Goal: Transaction & Acquisition: Subscribe to service/newsletter

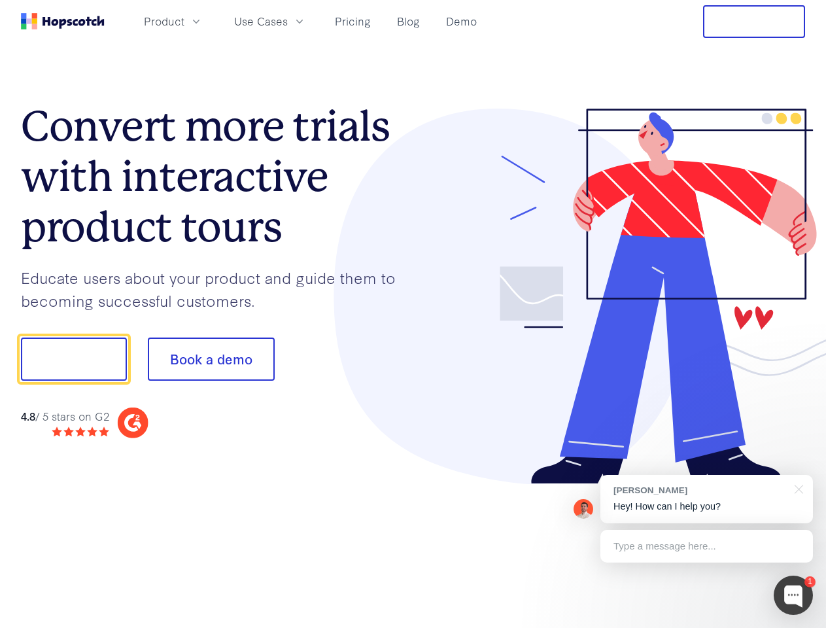
click at [413, 314] on div at bounding box center [609, 297] width 392 height 376
click at [184, 21] on span "Product" at bounding box center [164, 21] width 41 height 16
click at [288, 21] on span "Use Cases" at bounding box center [261, 21] width 54 height 16
click at [754, 22] on button "Free Trial" at bounding box center [754, 21] width 102 height 33
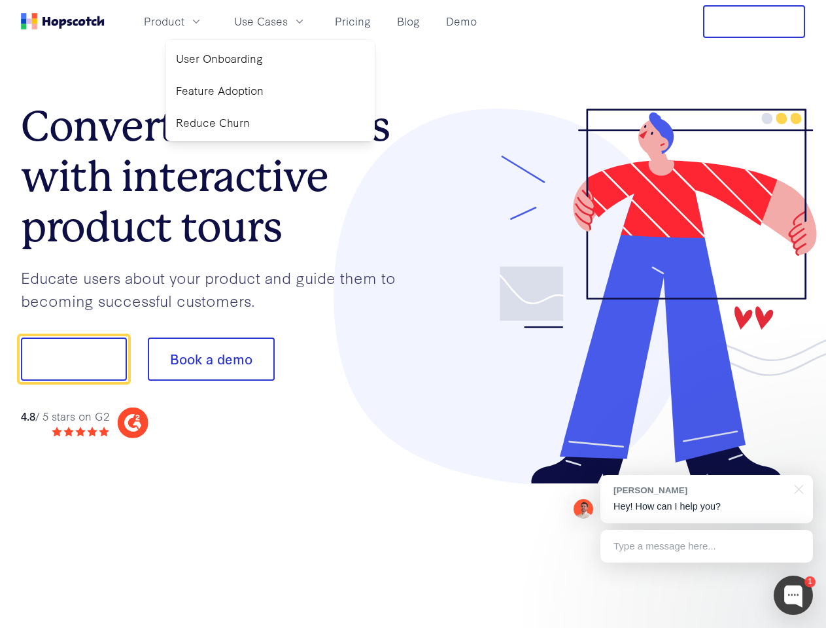
click at [73, 359] on button "Show me!" at bounding box center [74, 358] width 106 height 43
click at [211, 359] on button "Book a demo" at bounding box center [211, 358] width 127 height 43
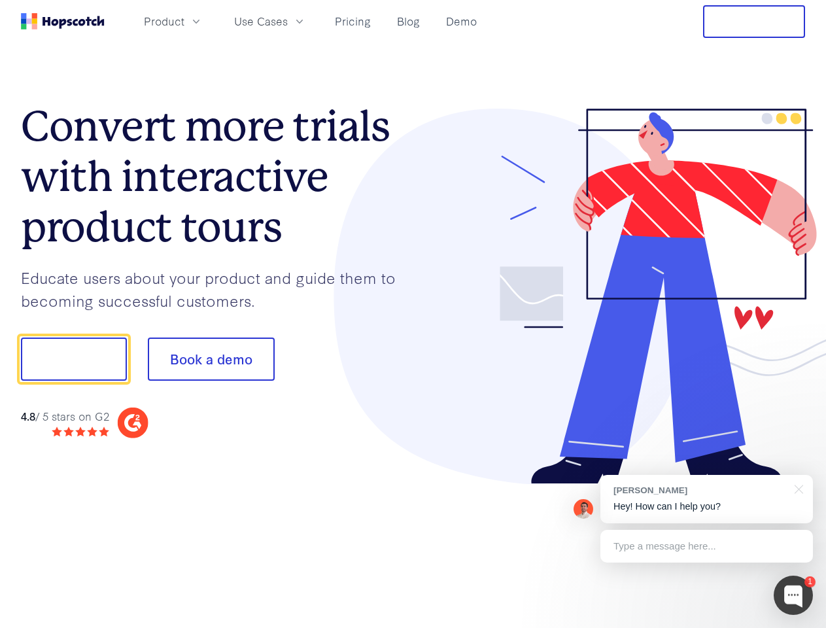
click at [793, 595] on div at bounding box center [793, 595] width 39 height 39
click at [706, 499] on div "[PERSON_NAME] Hey! How can I help you?" at bounding box center [706, 499] width 213 height 48
click at [797, 488] on div at bounding box center [796, 488] width 33 height 27
click at [706, 546] on div at bounding box center [690, 357] width 245 height 436
